Goal: Information Seeking & Learning: Learn about a topic

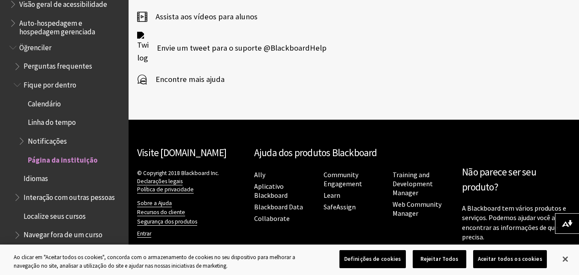
scroll to position [671, 0]
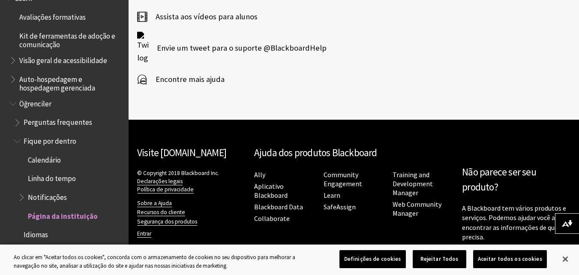
click at [60, 124] on span "Perguntas frequentes" at bounding box center [58, 121] width 69 height 12
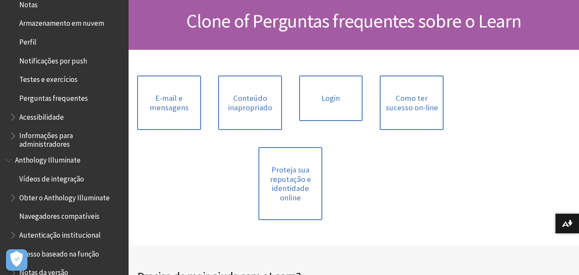
scroll to position [302, 0]
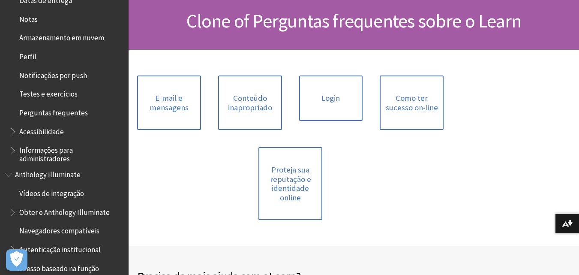
click at [72, 111] on span "Perguntas frequentes" at bounding box center [53, 111] width 69 height 12
